Goal: Task Accomplishment & Management: Manage account settings

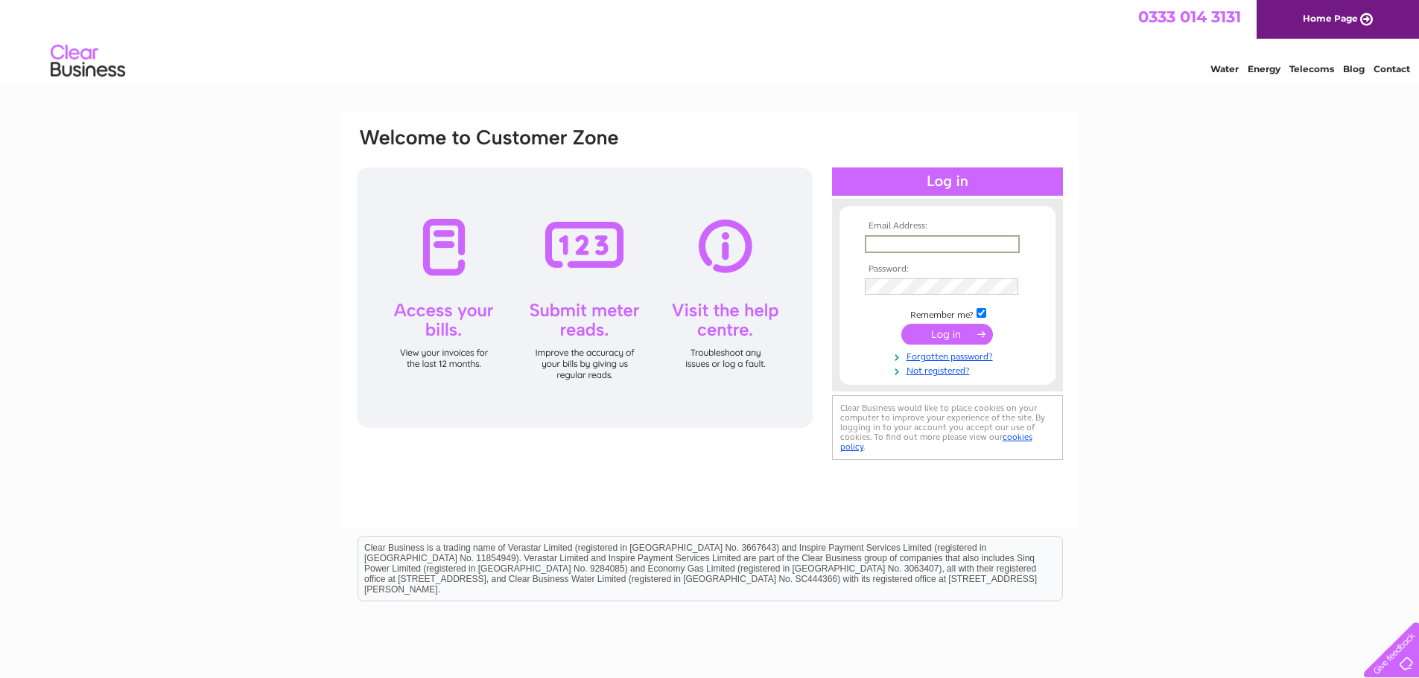
click at [1071, 237] on div "Email Address: Password:" at bounding box center [709, 320] width 737 height 417
click at [981, 244] on input "text" at bounding box center [941, 243] width 153 height 16
type input "Tom.coll@btconnect.com"
click at [901, 324] on input "submit" at bounding box center [947, 334] width 92 height 21
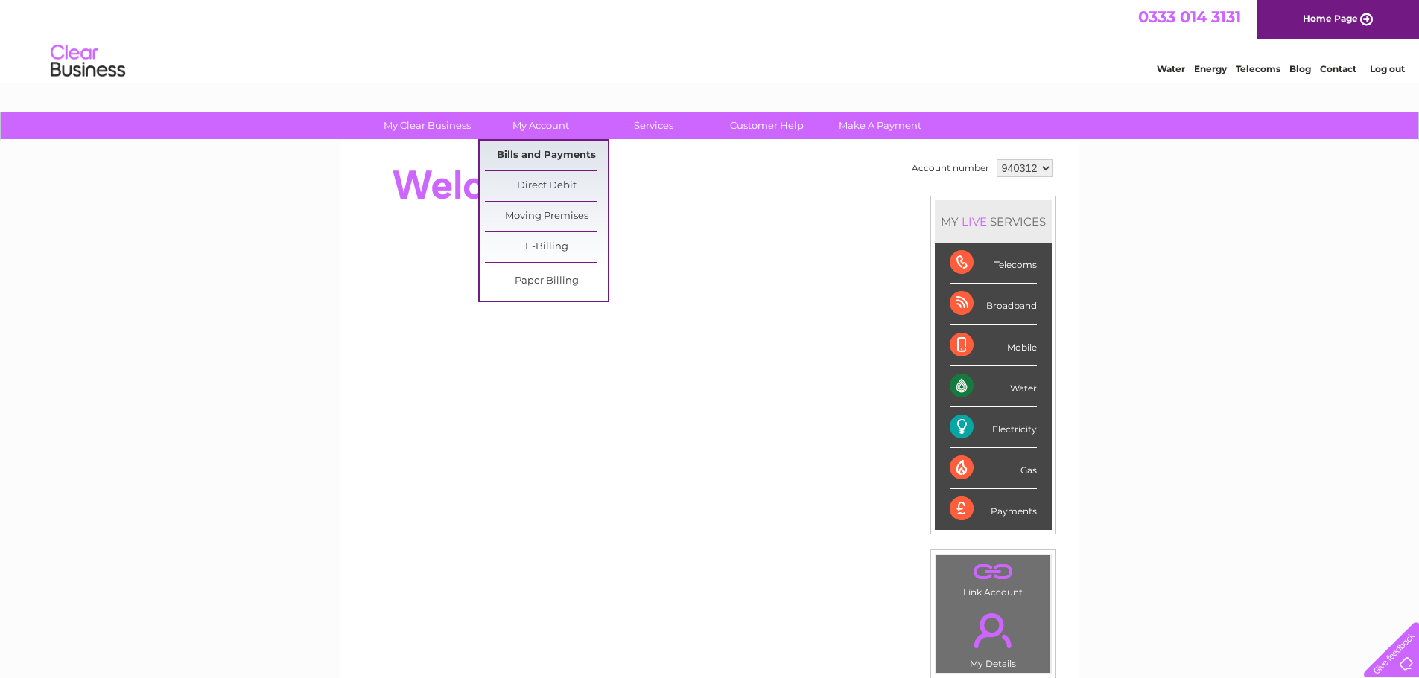
click at [556, 155] on link "Bills and Payments" at bounding box center [546, 156] width 123 height 30
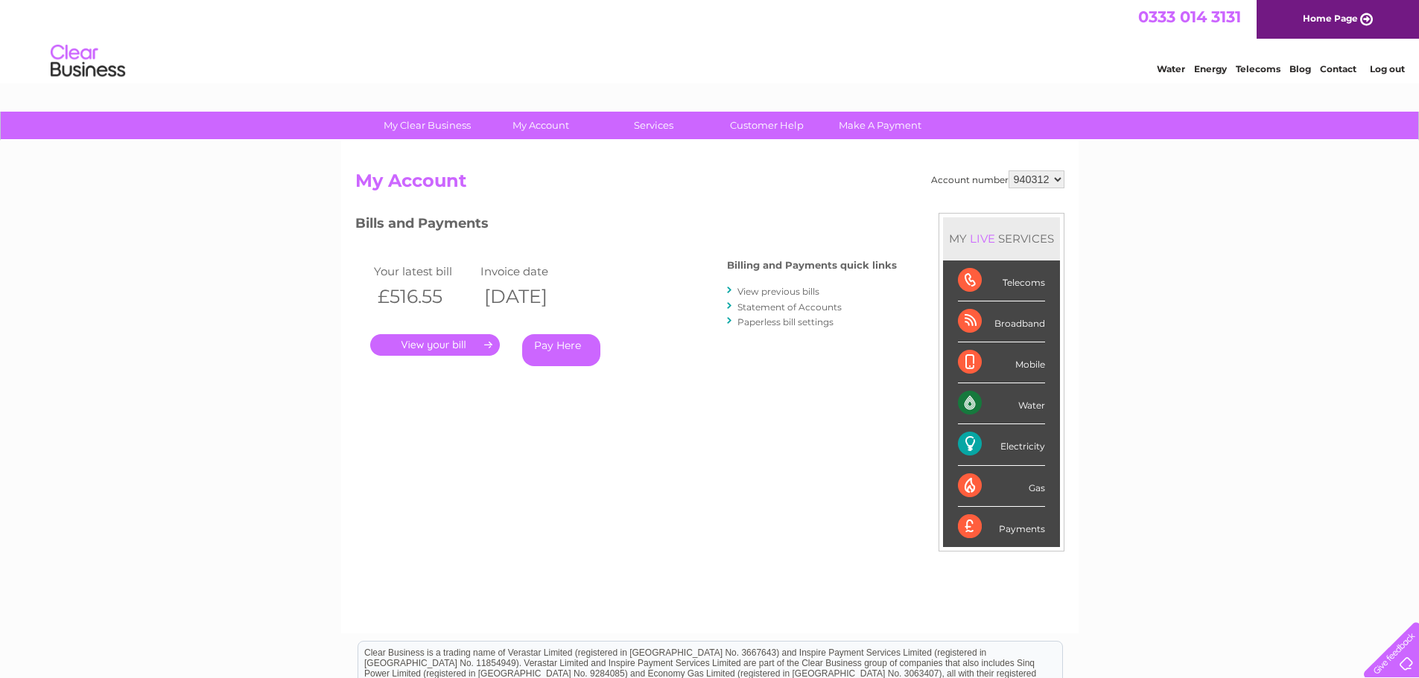
click at [451, 339] on link "." at bounding box center [435, 345] width 130 height 22
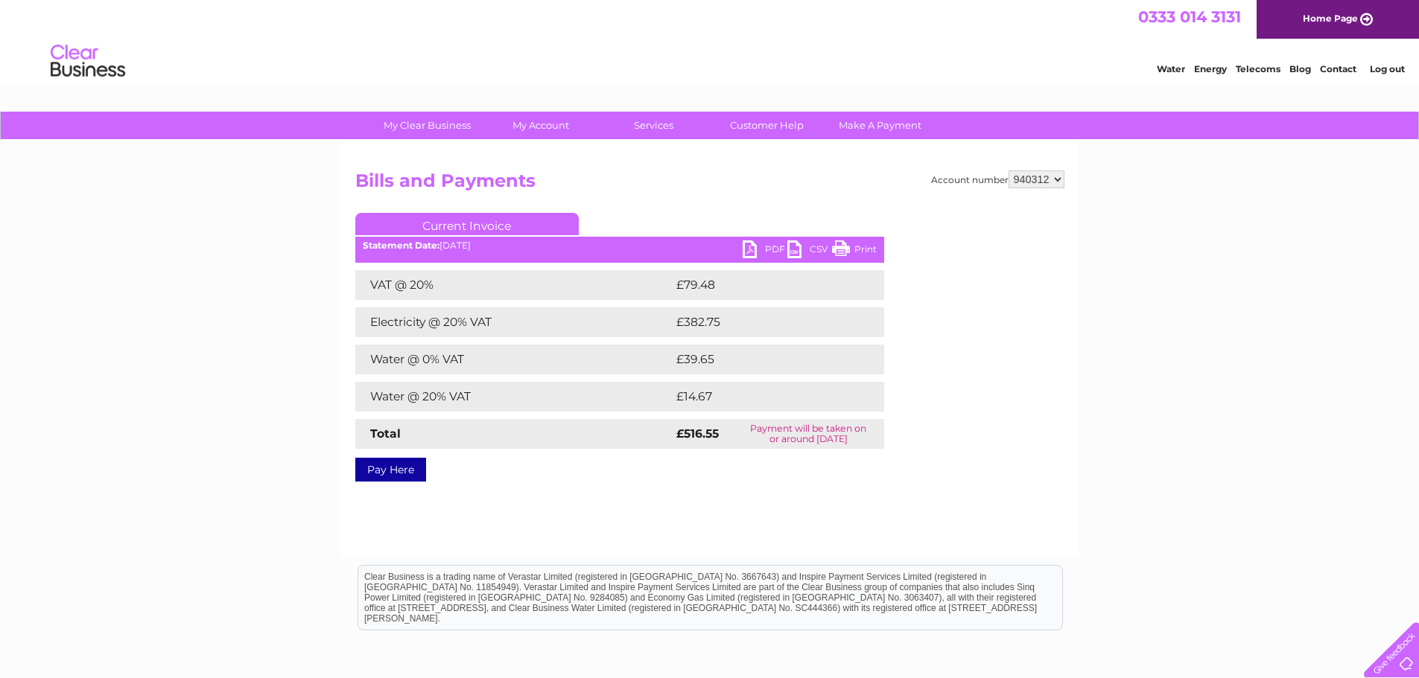
click at [758, 246] on link "PDF" at bounding box center [764, 252] width 45 height 22
click at [1031, 176] on select "940312" at bounding box center [1036, 180] width 56 height 18
drag, startPoint x: 1216, startPoint y: 189, endPoint x: 1145, endPoint y: 192, distance: 70.8
click at [1211, 191] on div "My Clear Business Login Details My Details My Preferences Link Account My Accou…" at bounding box center [709, 462] width 1419 height 701
click at [474, 223] on link "Current Invoice" at bounding box center [466, 224] width 223 height 22
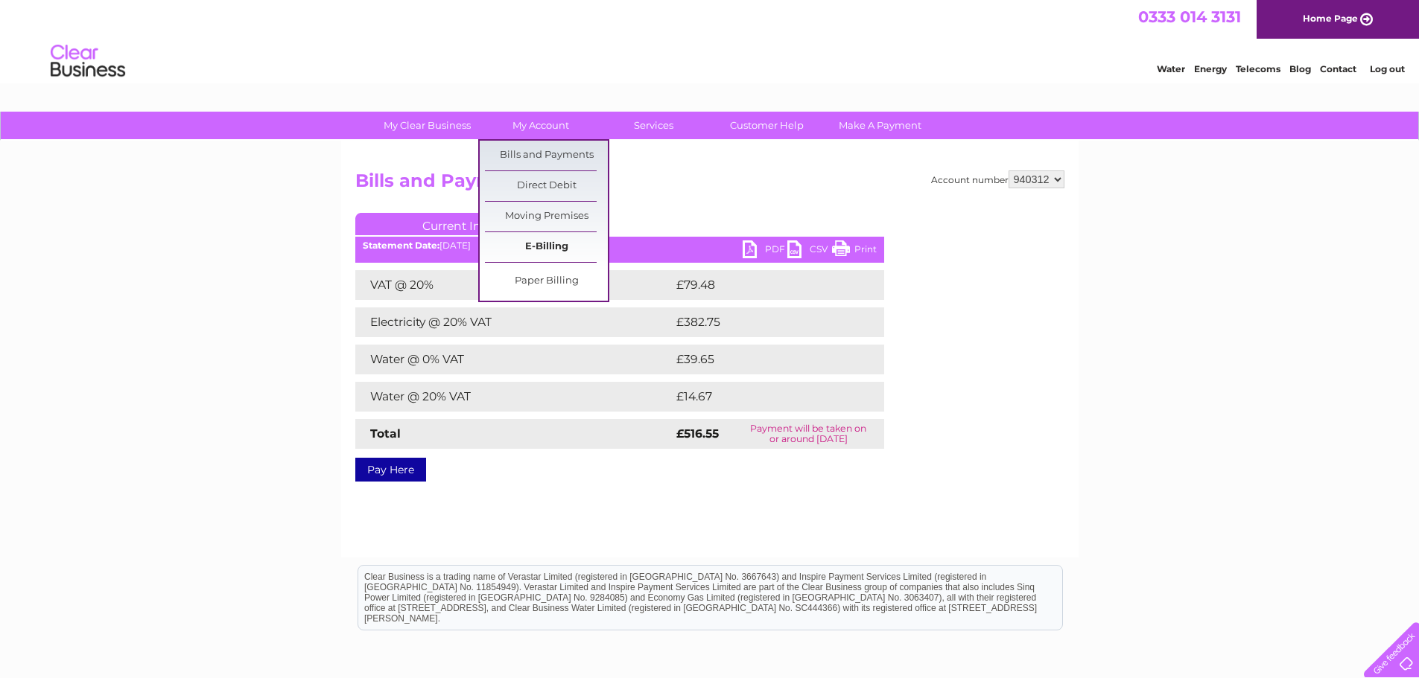
click at [556, 240] on link "E-Billing" at bounding box center [546, 247] width 123 height 30
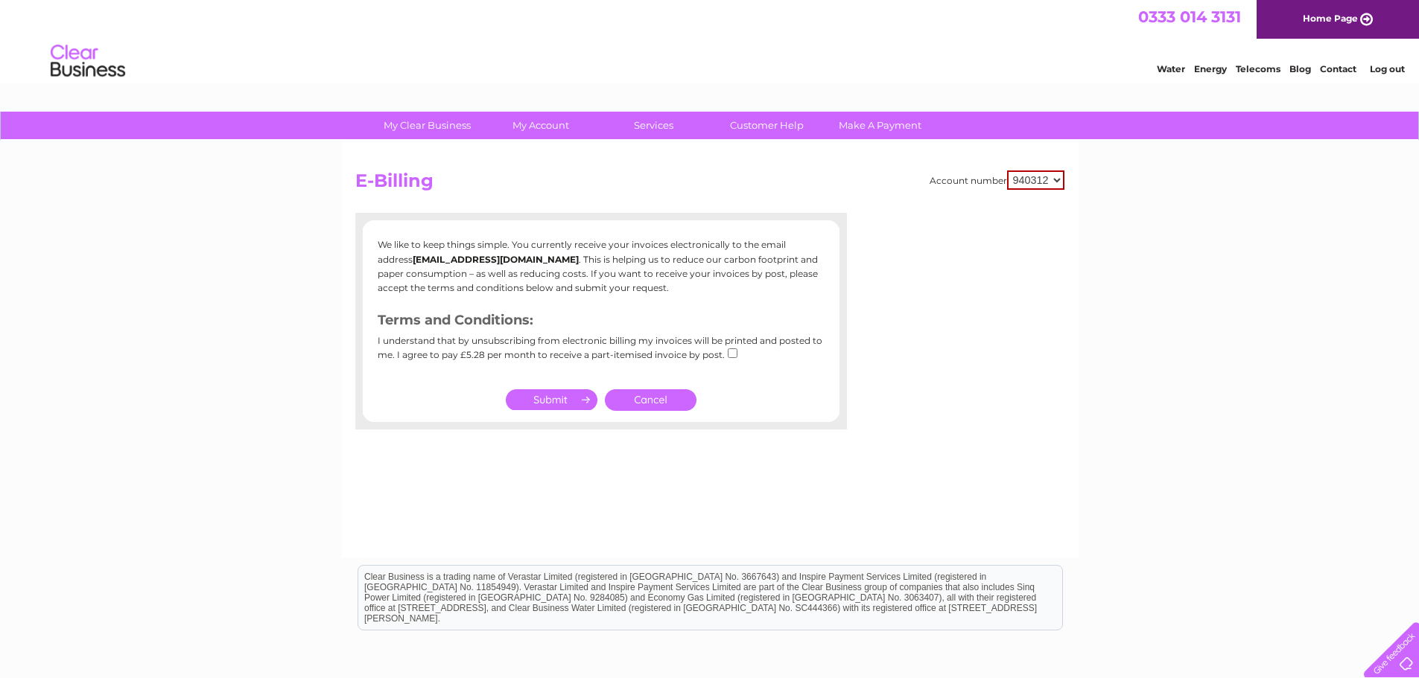
click at [1201, 66] on link "Energy" at bounding box center [1210, 68] width 33 height 11
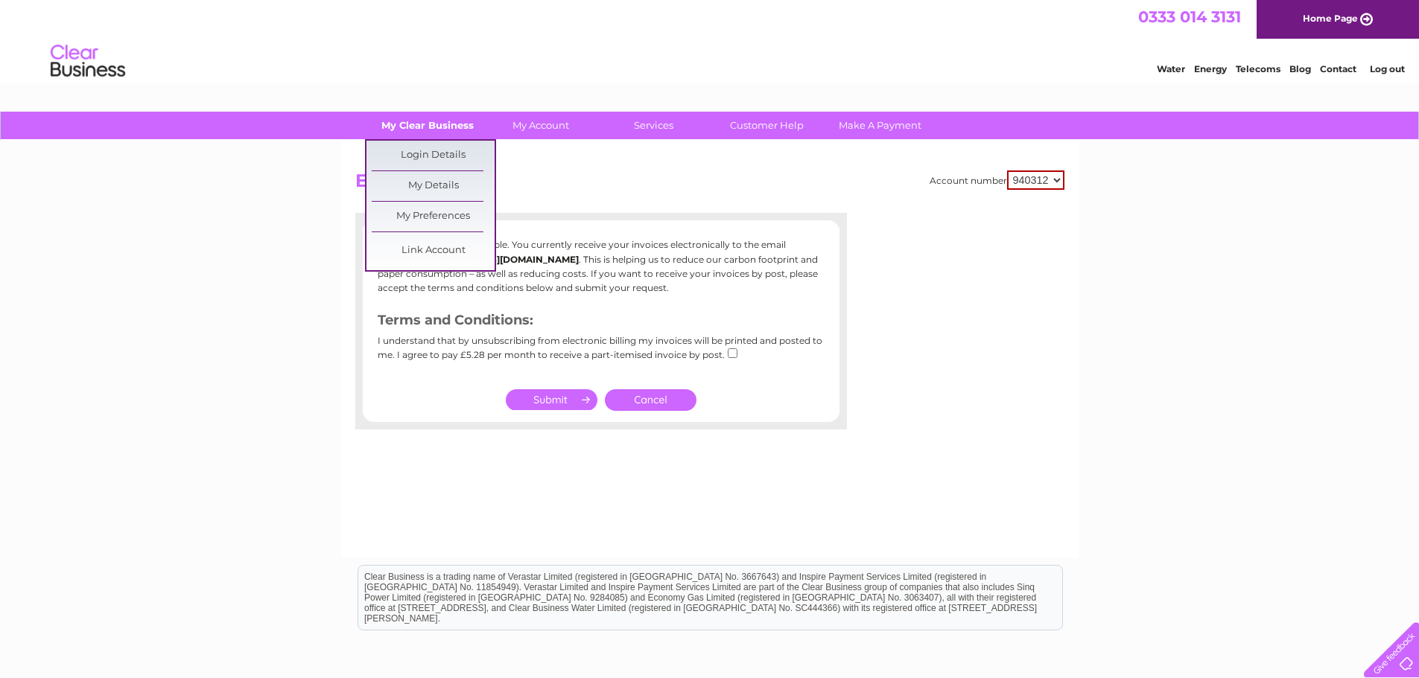
click at [434, 127] on link "My Clear Business" at bounding box center [427, 126] width 123 height 28
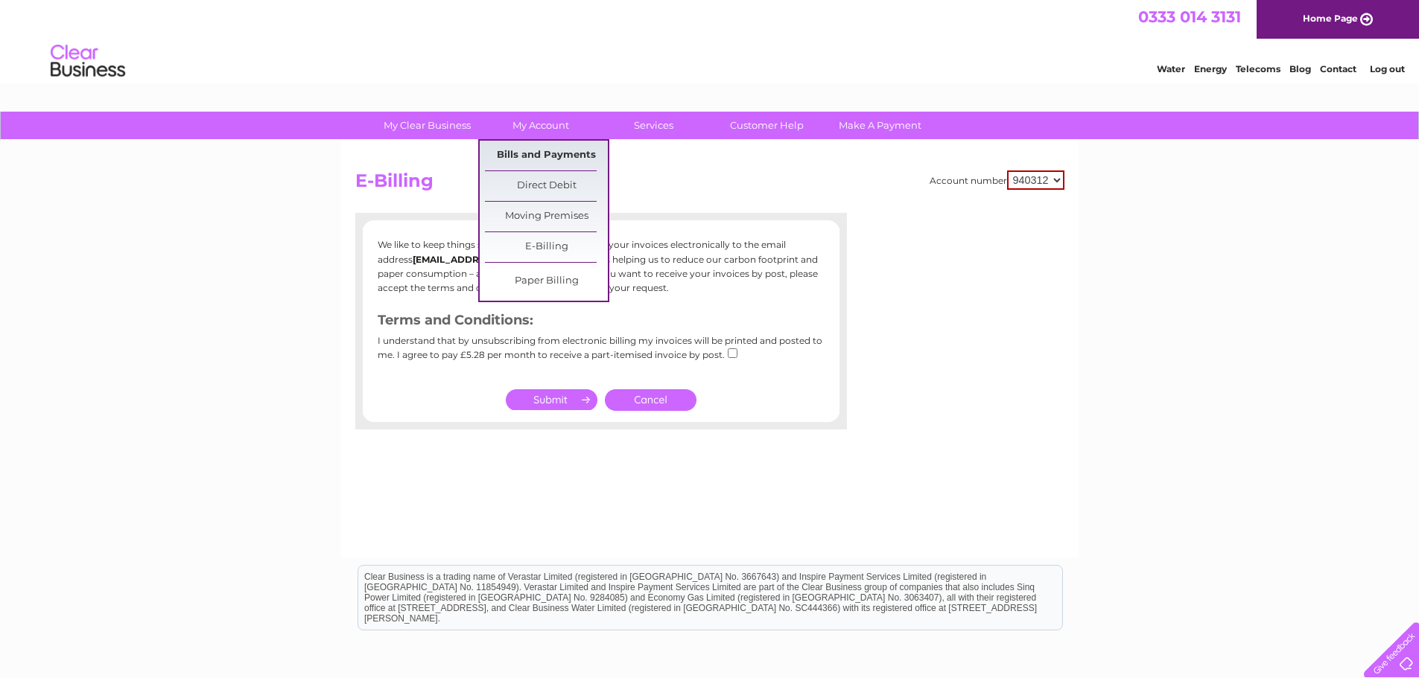
click at [549, 159] on link "Bills and Payments" at bounding box center [546, 156] width 123 height 30
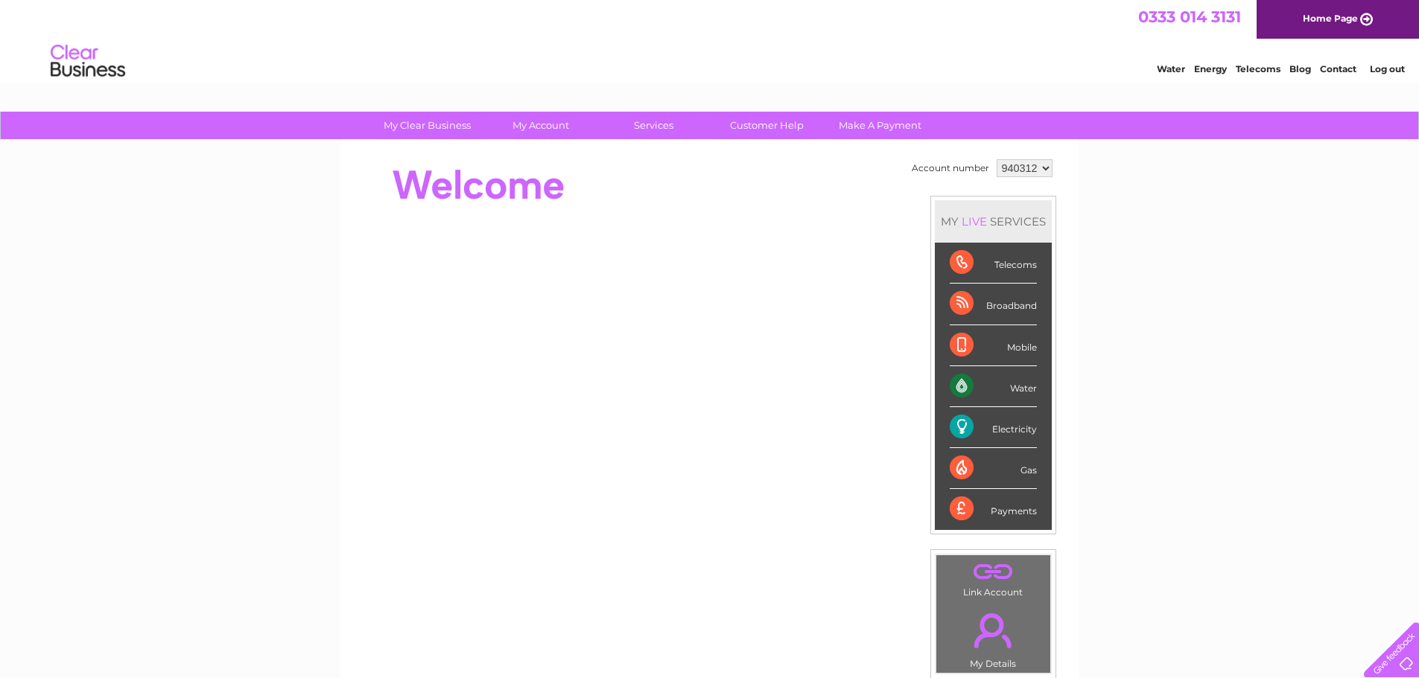
drag, startPoint x: 961, startPoint y: 423, endPoint x: 995, endPoint y: 428, distance: 33.9
click at [961, 424] on div "Electricity" at bounding box center [992, 427] width 87 height 41
click at [1002, 428] on div "Electricity" at bounding box center [992, 427] width 87 height 41
click at [969, 220] on div "LIVE" at bounding box center [973, 221] width 31 height 14
click at [1247, 181] on div "My Clear Business Login Details My Details My Preferences Link Account My Accou…" at bounding box center [709, 530] width 1419 height 837
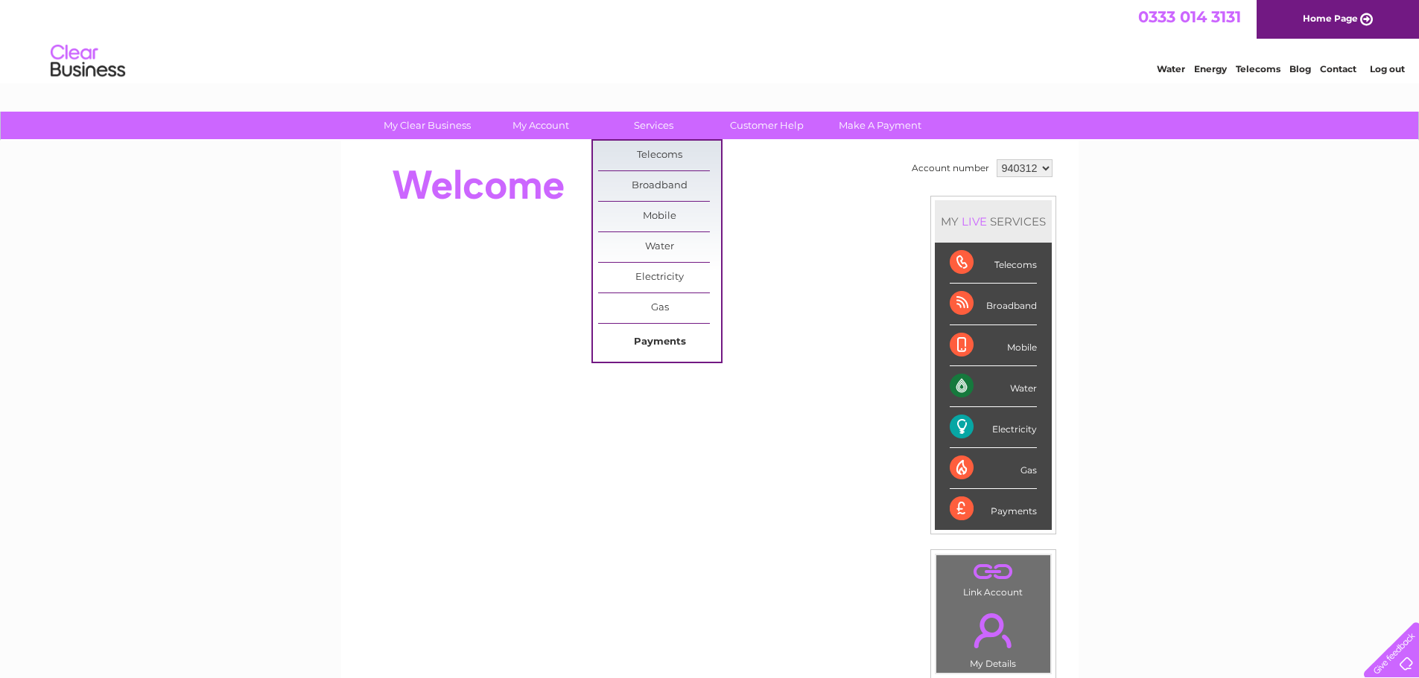
click at [672, 345] on link "Payments" at bounding box center [659, 343] width 123 height 30
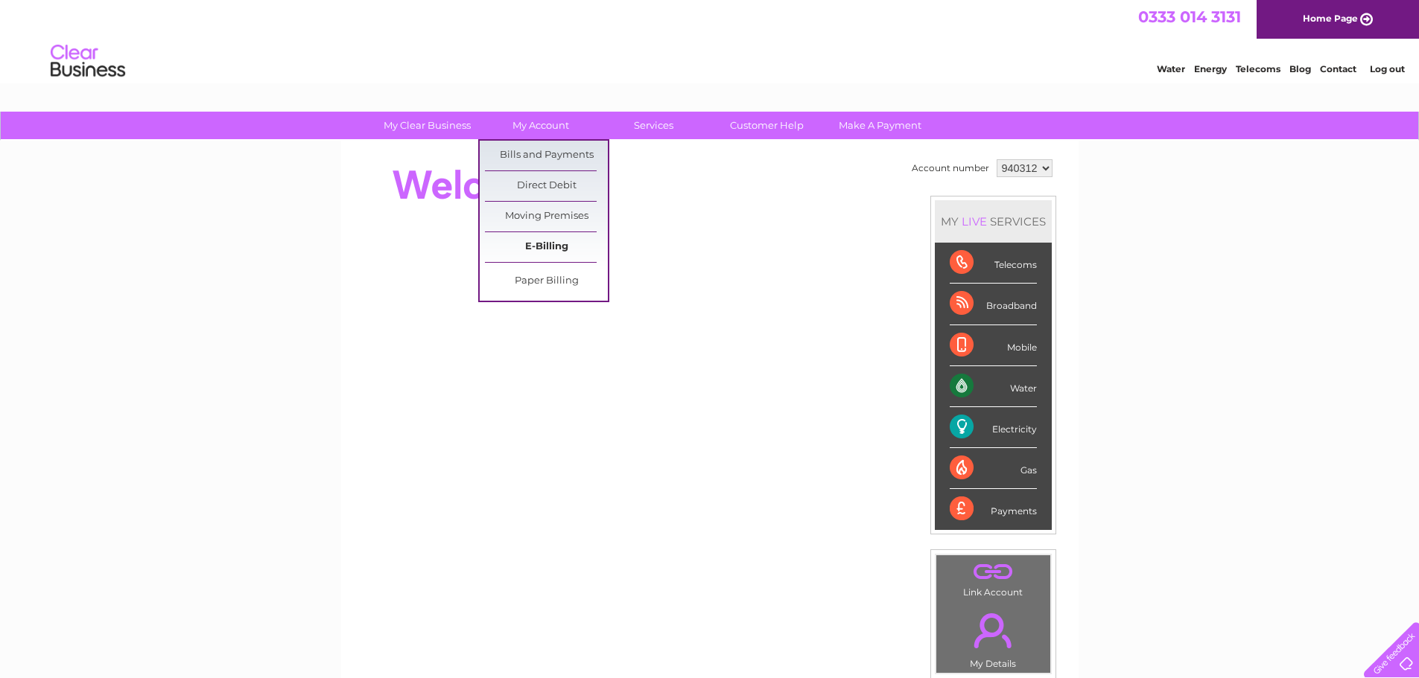
click at [545, 241] on link "E-Billing" at bounding box center [546, 247] width 123 height 30
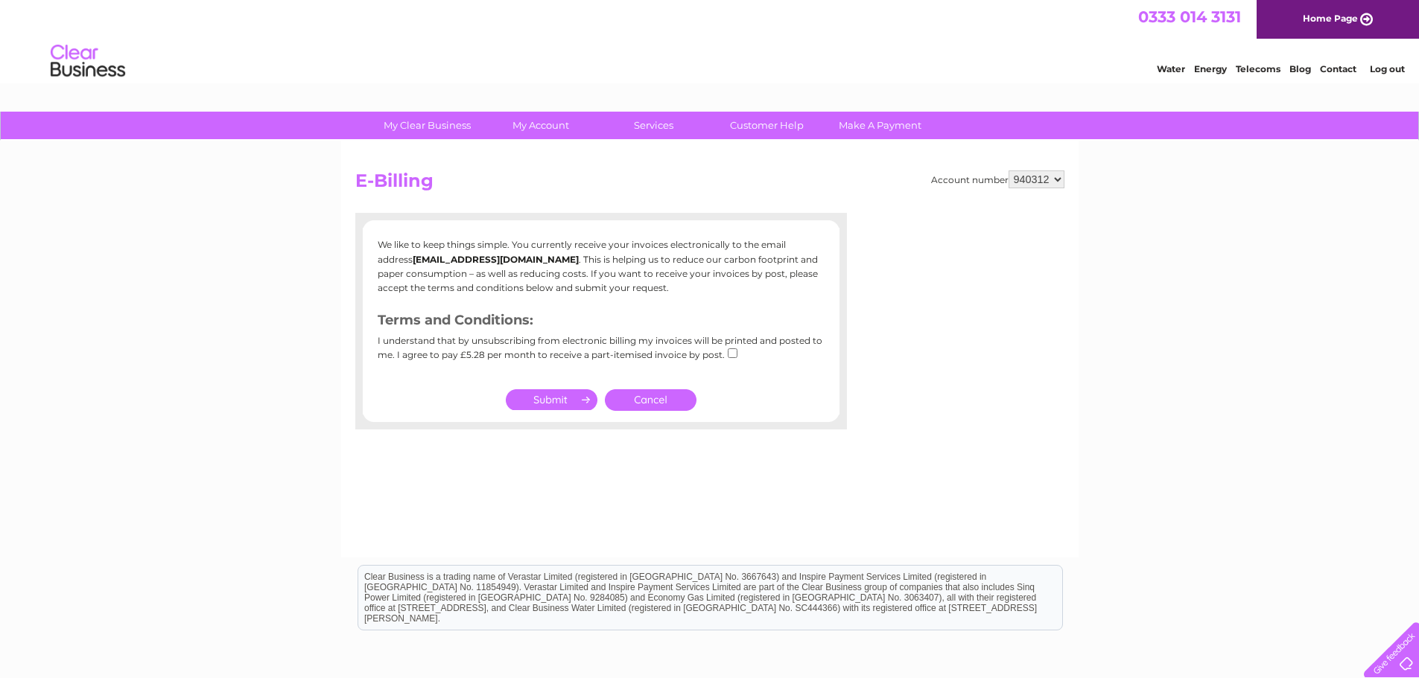
click at [547, 406] on input "submit" at bounding box center [552, 399] width 92 height 21
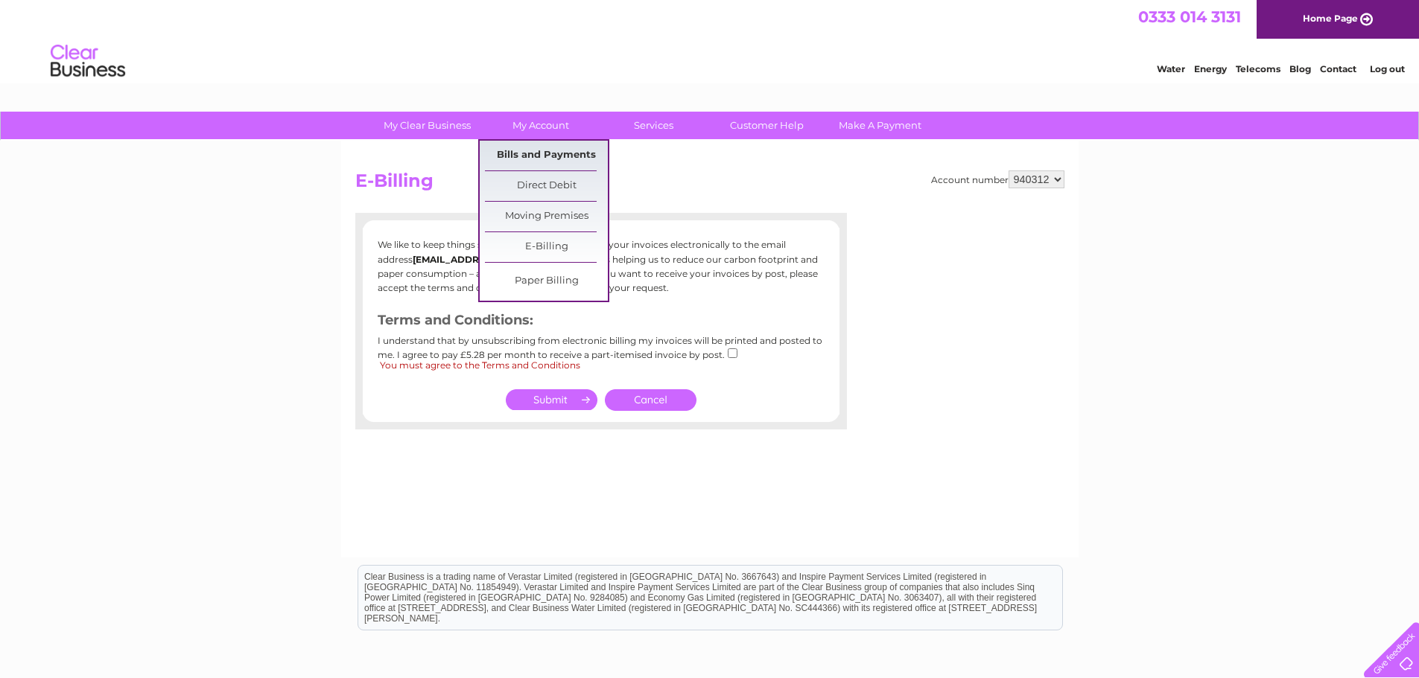
click at [547, 150] on link "Bills and Payments" at bounding box center [546, 156] width 123 height 30
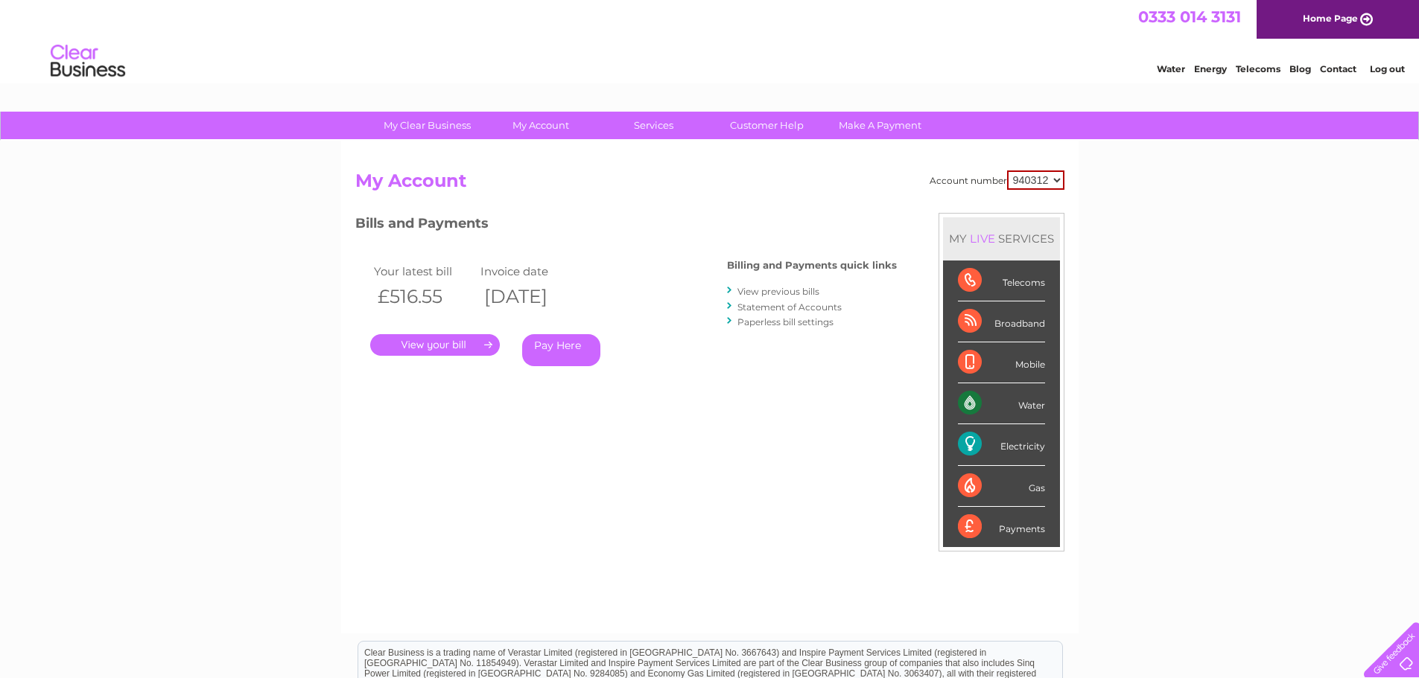
click at [979, 242] on div "LIVE" at bounding box center [982, 239] width 31 height 14
click at [767, 294] on link "View previous bills" at bounding box center [778, 291] width 82 height 11
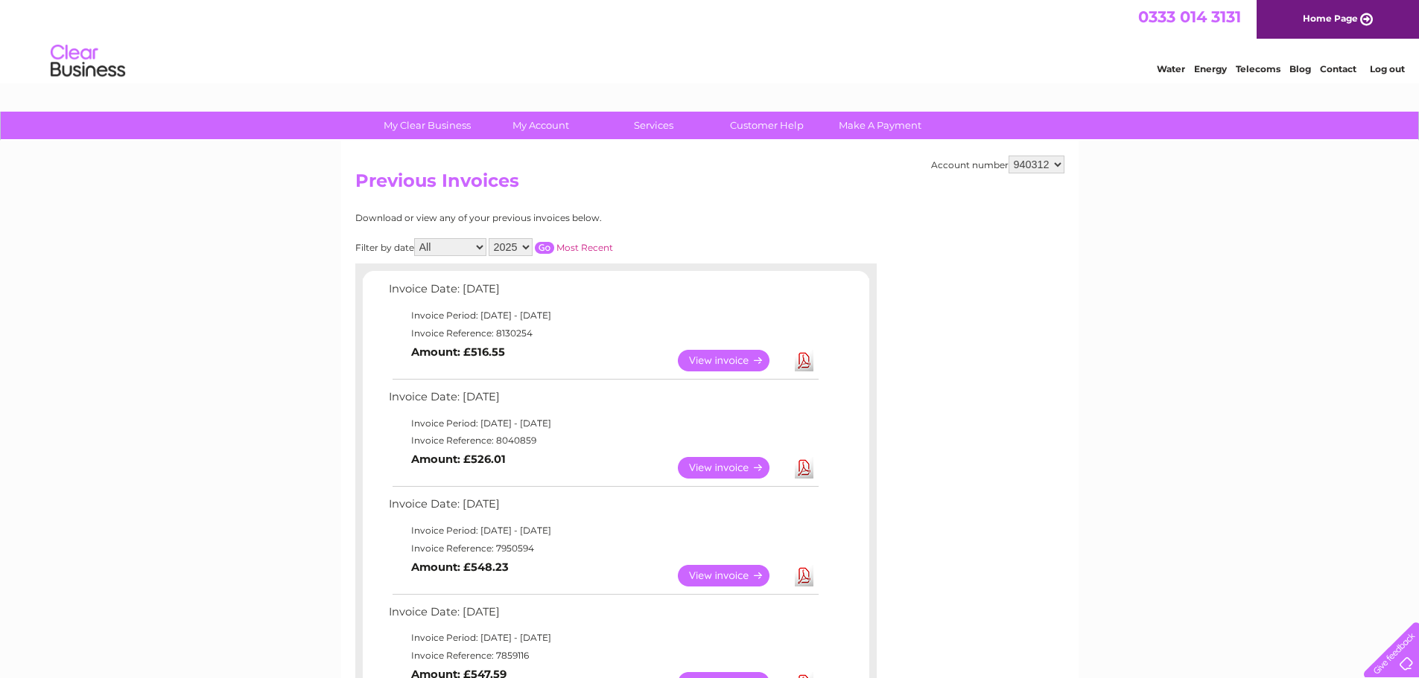
click at [802, 465] on link "Download" at bounding box center [804, 468] width 19 height 22
click at [268, 112] on div "My Clear Business Login Details My Details My Preferences Link Account My Accou…" at bounding box center [709, 126] width 1419 height 29
click at [728, 355] on link "View" at bounding box center [732, 361] width 109 height 22
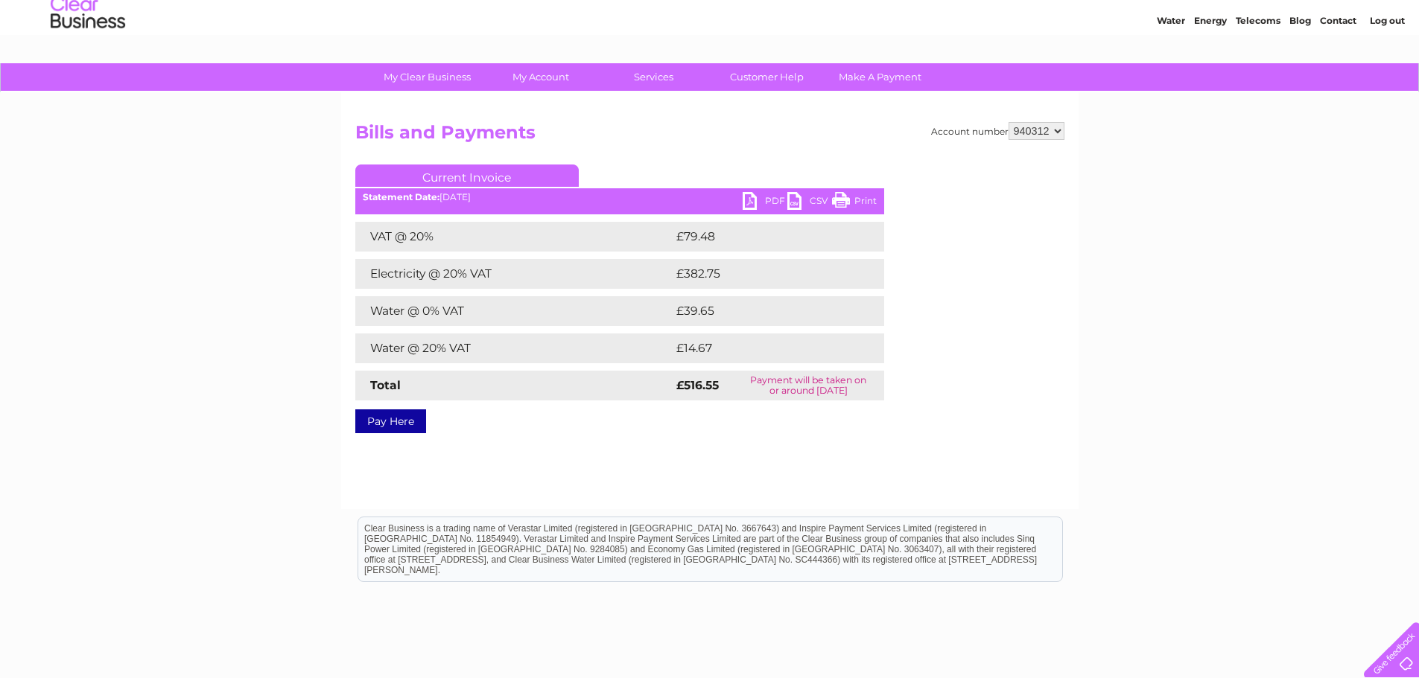
scroll to position [74, 0]
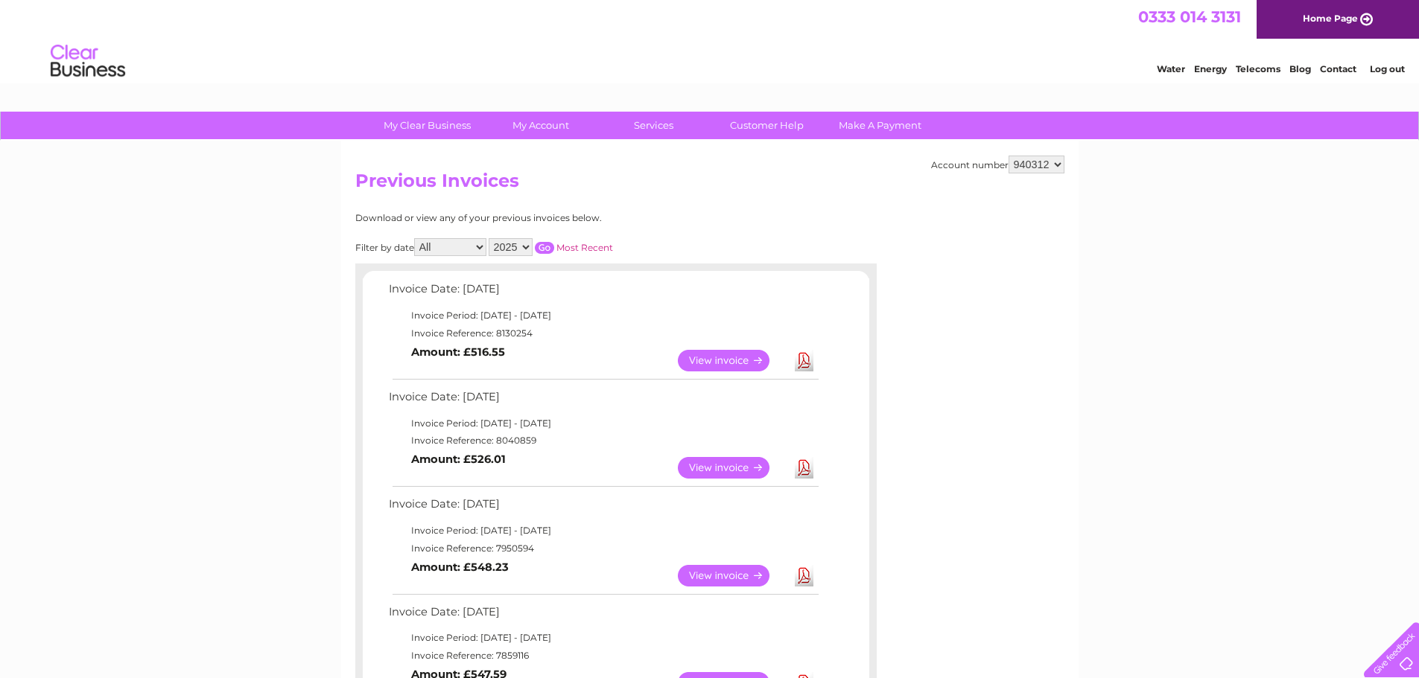
click at [716, 473] on link "View" at bounding box center [732, 468] width 109 height 22
